Goal: Transaction & Acquisition: Purchase product/service

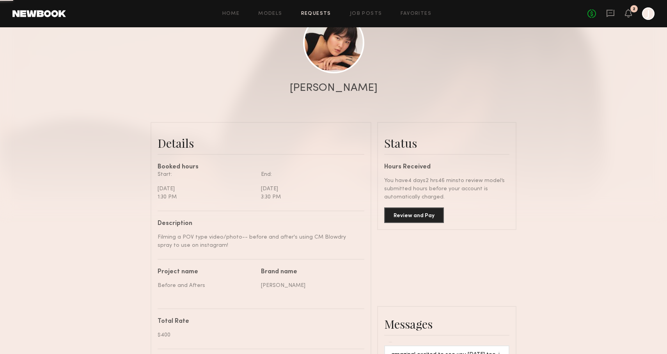
scroll to position [101, 0]
click at [426, 215] on button "Review and Pay" at bounding box center [414, 215] width 60 height 16
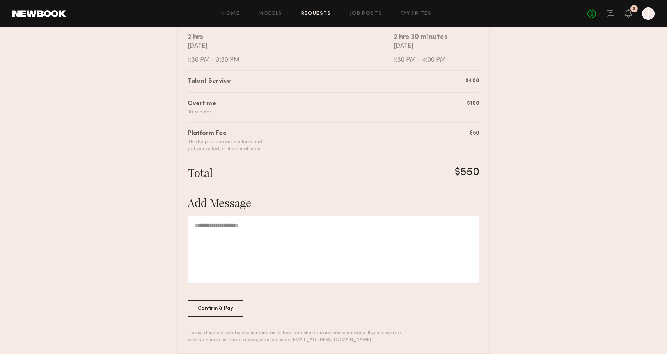
scroll to position [166, 0]
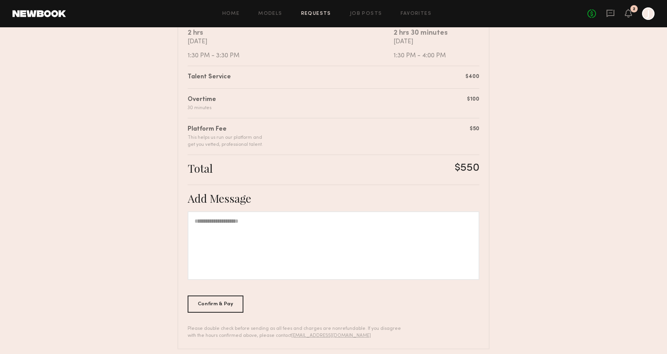
click at [331, 245] on div at bounding box center [334, 245] width 292 height 69
click at [220, 307] on div "Confirm & Pay" at bounding box center [216, 303] width 56 height 17
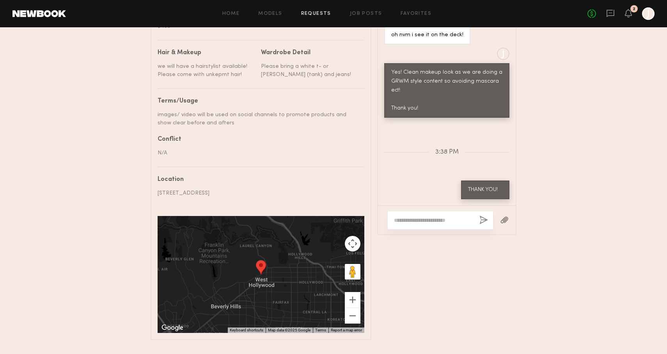
scroll to position [490, 0]
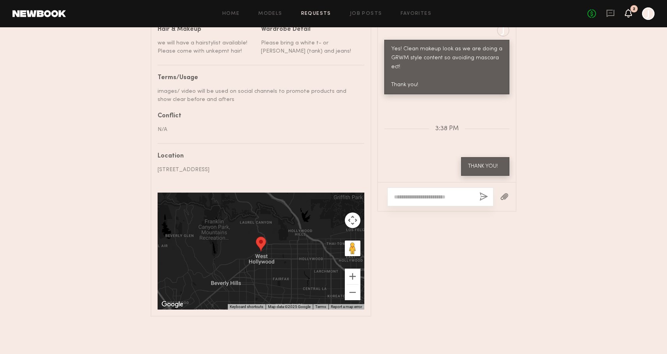
click at [630, 13] on icon at bounding box center [628, 12] width 6 height 5
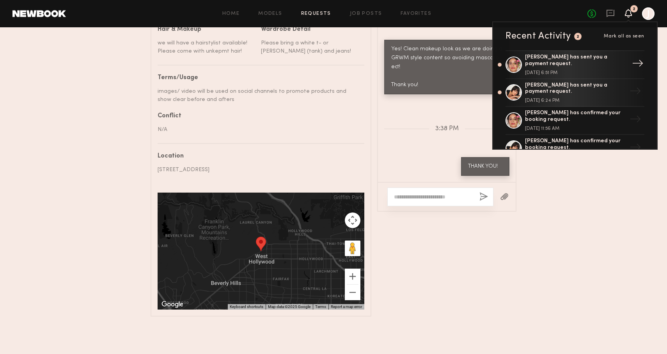
click at [592, 64] on div "Jesi L. has sent you a payment request. September 17, 2025 @ 6:51 PM" at bounding box center [575, 64] width 101 height 21
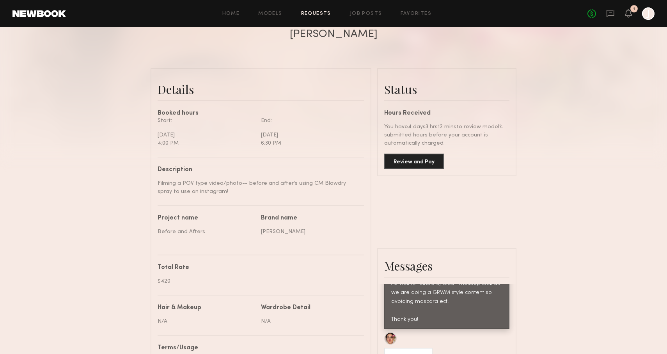
scroll to position [154, 0]
click at [409, 163] on button "Review and Pay" at bounding box center [414, 162] width 60 height 16
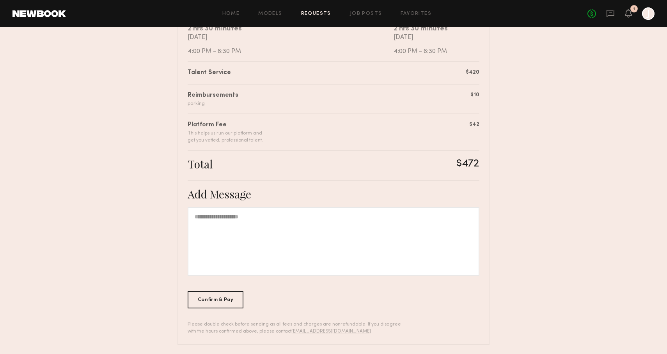
scroll to position [173, 0]
click at [330, 238] on div at bounding box center [334, 239] width 292 height 69
click at [231, 302] on div "Confirm & Pay" at bounding box center [216, 297] width 56 height 17
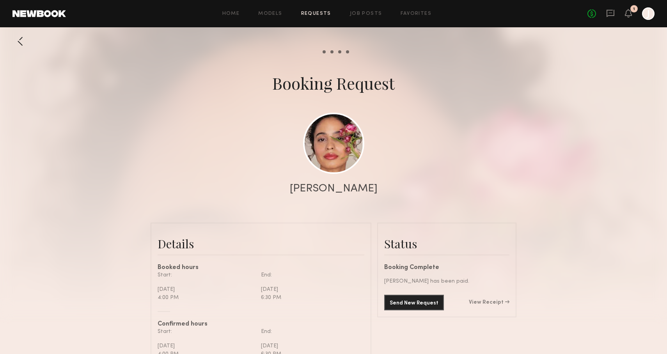
scroll to position [756, 0]
click at [632, 15] on div "No fees up to $5,000 1 J" at bounding box center [620, 13] width 67 height 12
click at [632, 15] on icon at bounding box center [628, 12] width 6 height 5
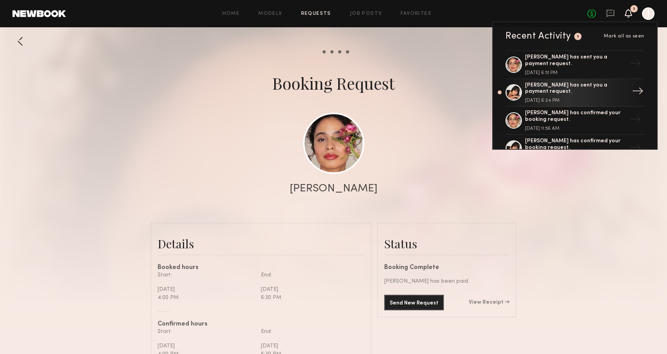
click at [570, 91] on div "Annika S. has sent you a payment request." at bounding box center [575, 88] width 101 height 13
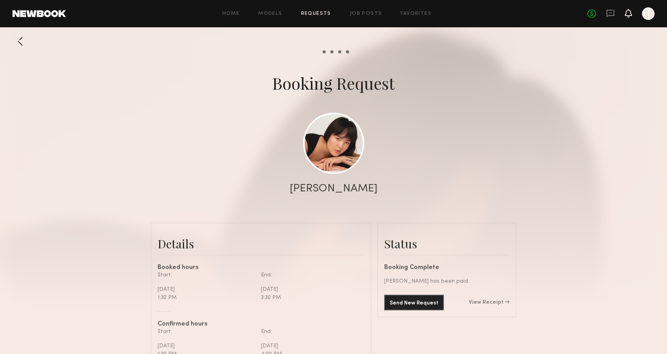
click at [630, 12] on icon at bounding box center [628, 12] width 6 height 5
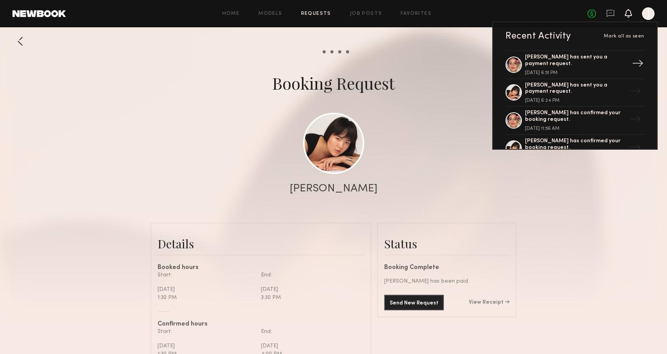
click at [559, 71] on div "September 17, 2025 @ 6:51 PM" at bounding box center [575, 73] width 101 height 5
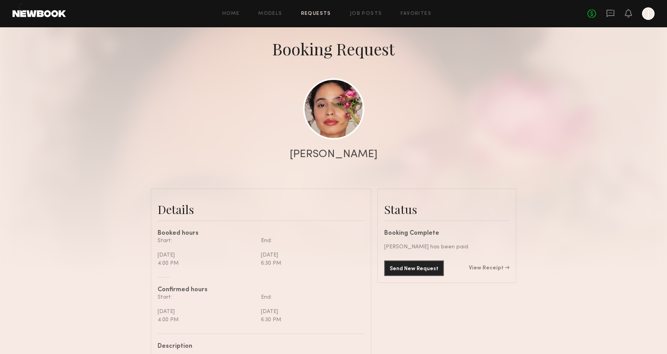
scroll to position [24, 0]
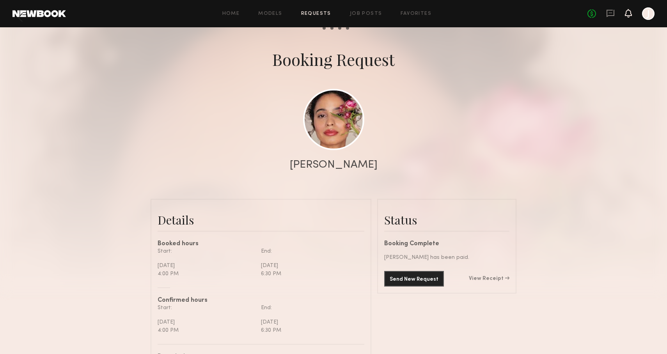
click at [628, 10] on icon at bounding box center [628, 12] width 6 height 5
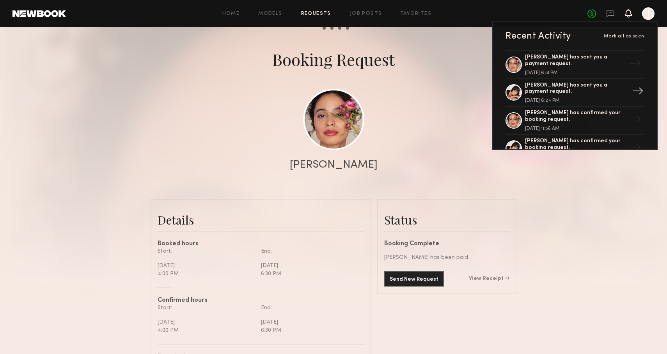
click at [555, 93] on div "Annika S. has sent you a payment request." at bounding box center [575, 88] width 101 height 13
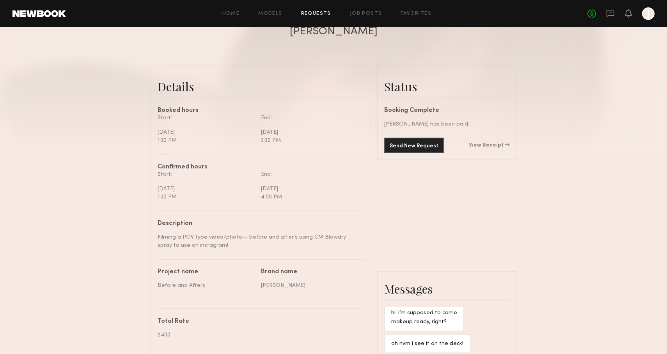
scroll to position [160, 0]
